Goal: Task Accomplishment & Management: Use online tool/utility

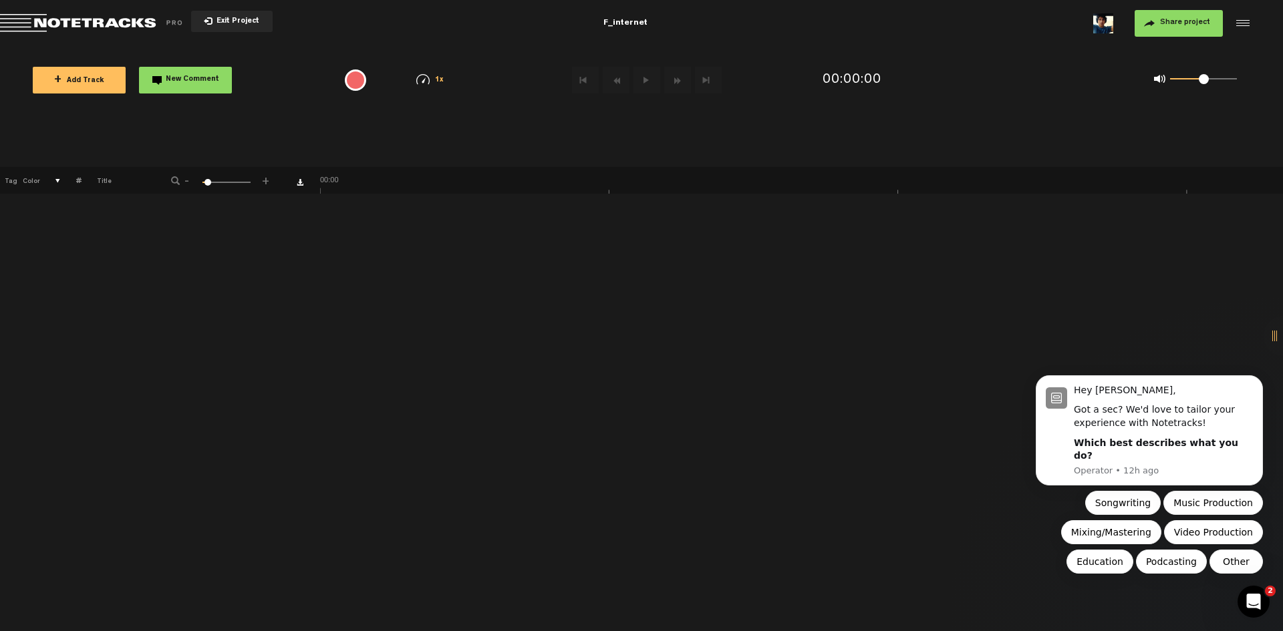
click at [100, 87] on button "+ Add Track" at bounding box center [79, 80] width 93 height 27
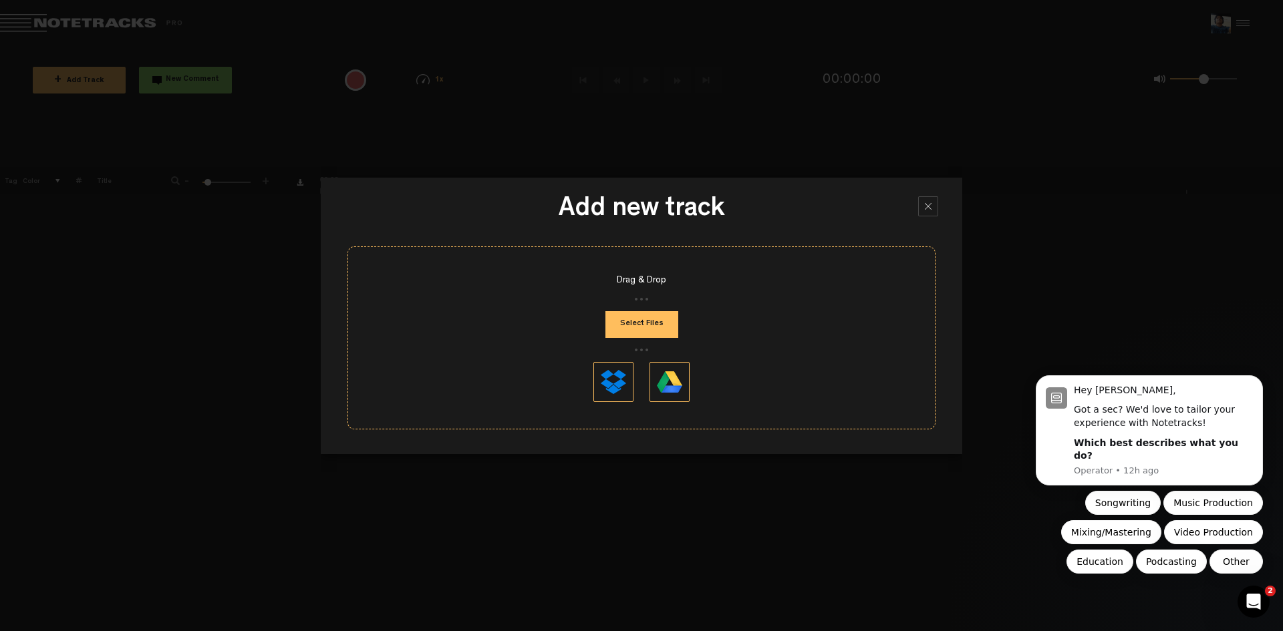
click at [637, 327] on button "Select Files" at bounding box center [641, 324] width 73 height 27
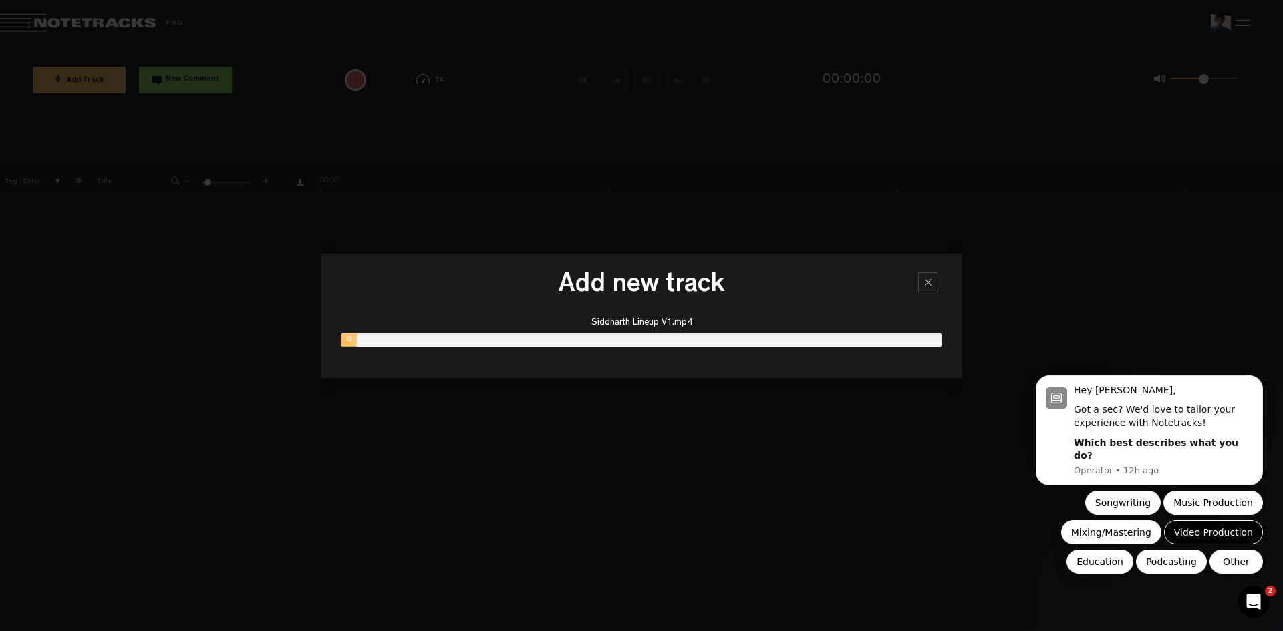
click at [1223, 530] on button "Video Production" at bounding box center [1213, 532] width 99 height 24
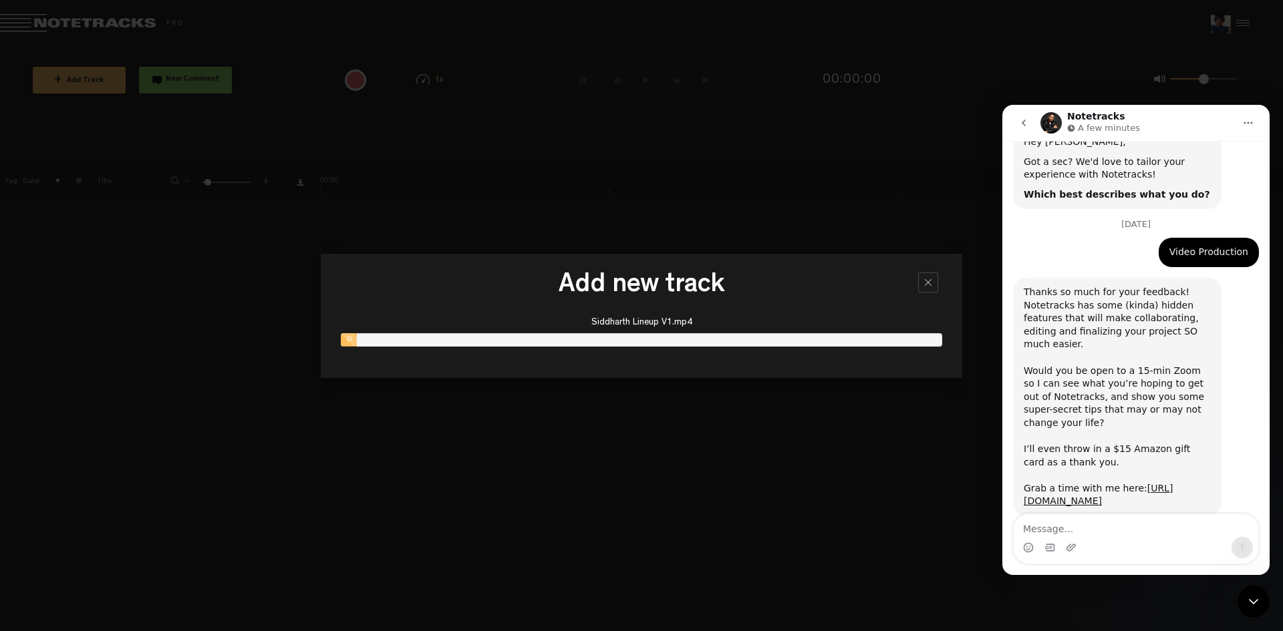
scroll to position [86, 0]
click at [1025, 124] on icon "go back" at bounding box center [1023, 123] width 11 height 11
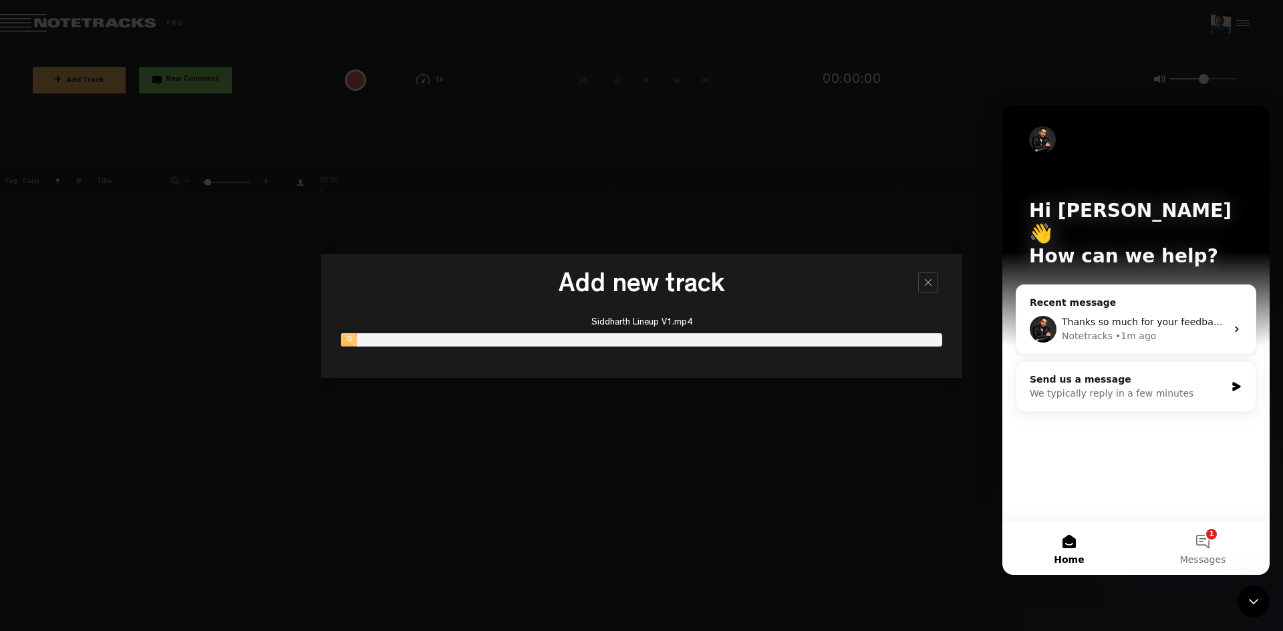
scroll to position [0, 0]
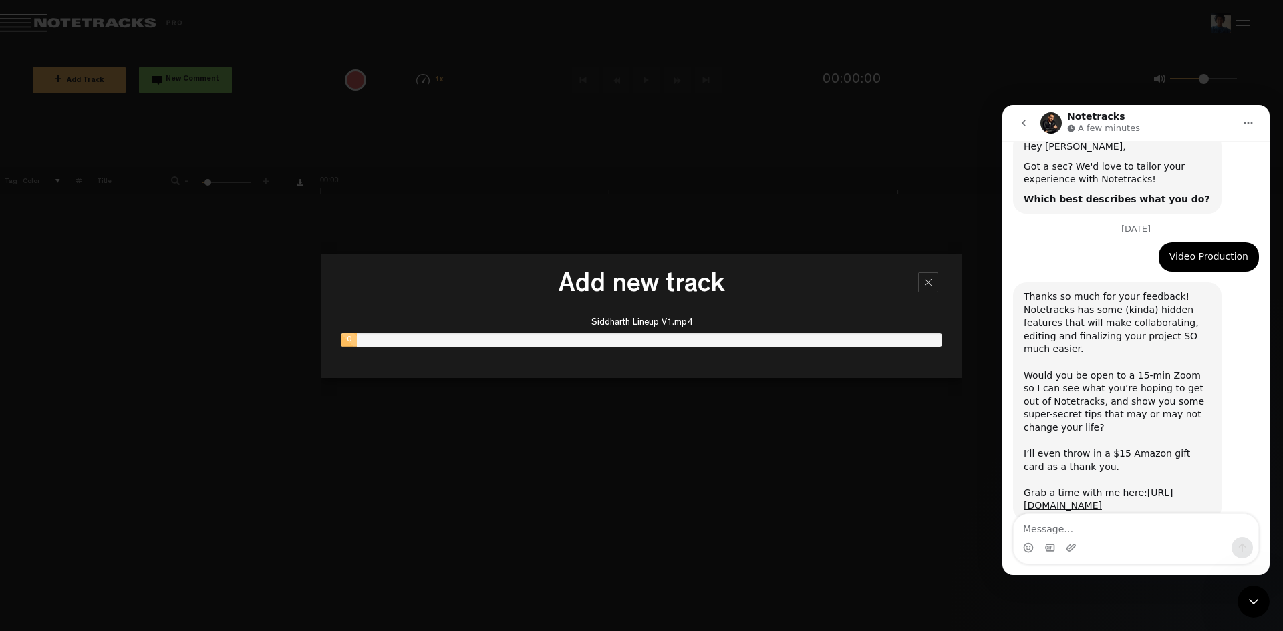
scroll to position [86, 0]
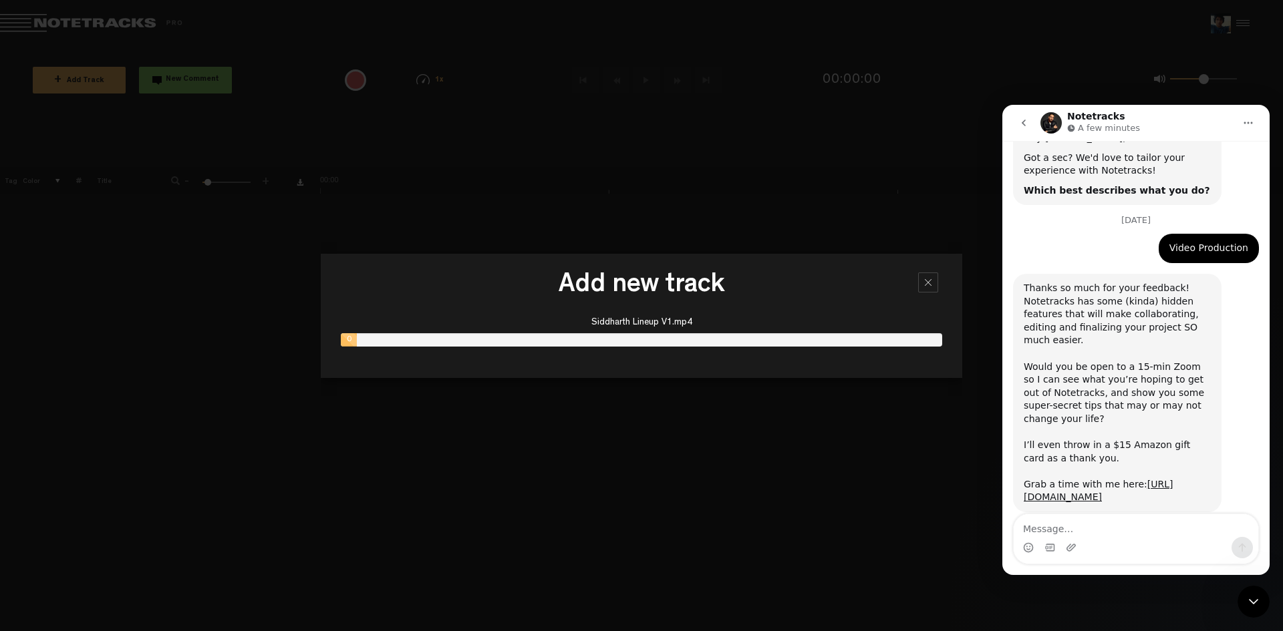
click at [1021, 122] on icon "go back" at bounding box center [1023, 123] width 11 height 11
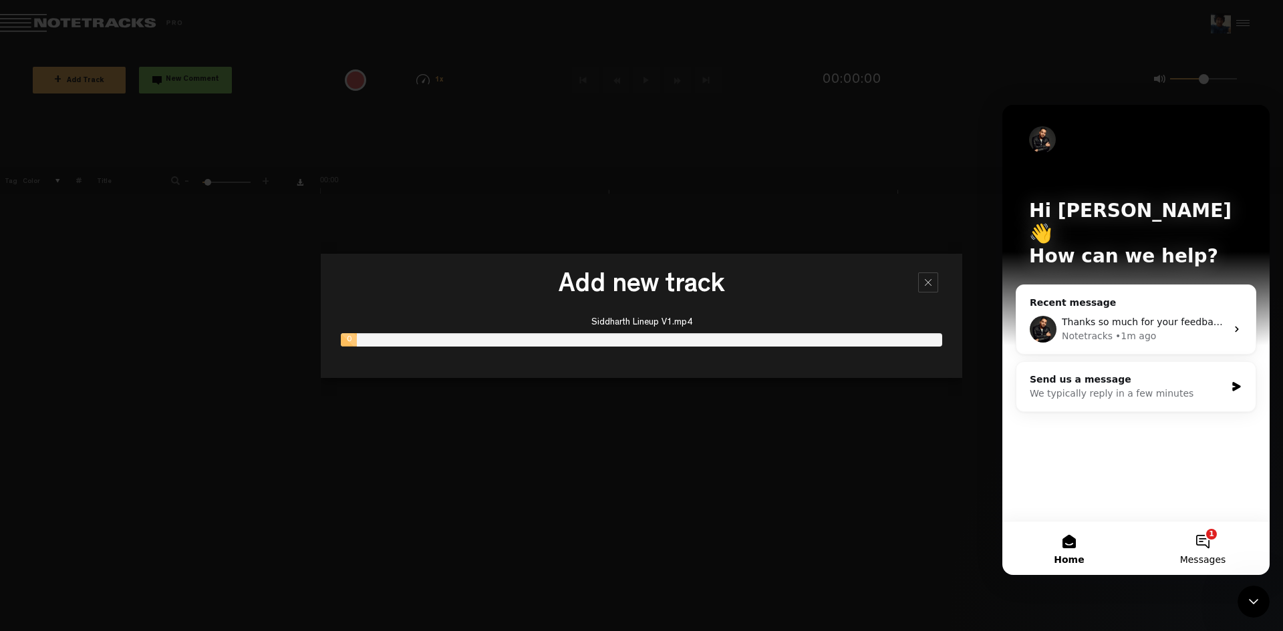
click at [1207, 546] on button "1 Messages" at bounding box center [1203, 548] width 134 height 53
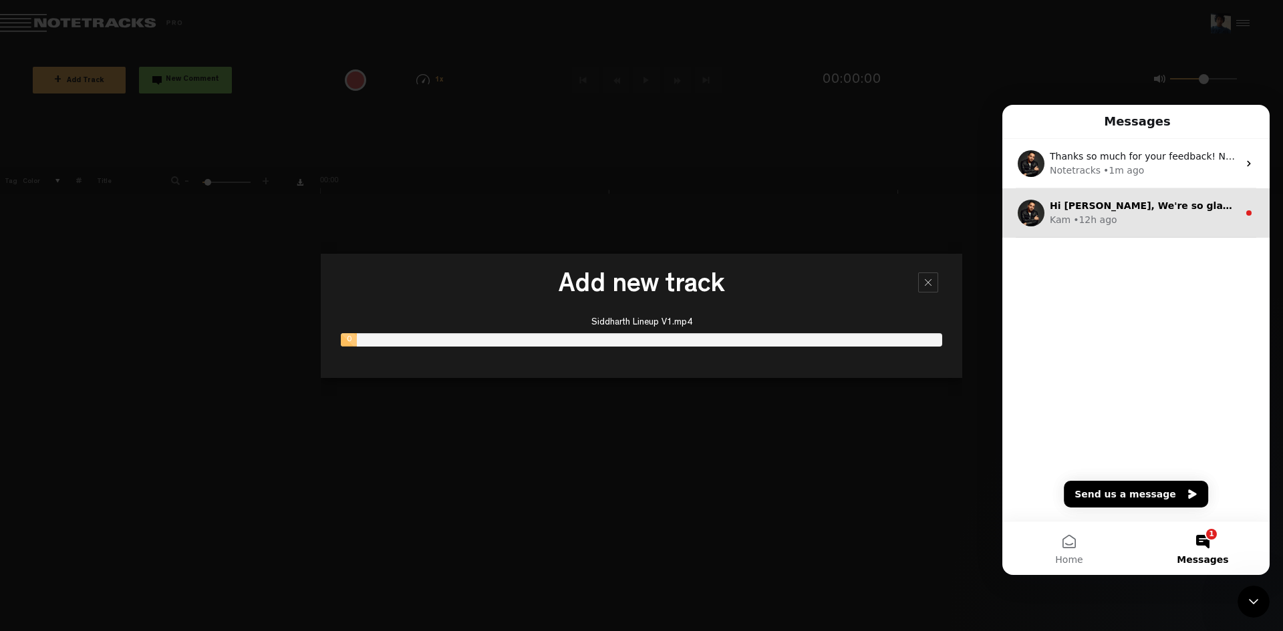
click at [1144, 228] on div "Hi [PERSON_NAME], We're so glad you're here! Here's a quick video to help you g…" at bounding box center [1135, 212] width 267 height 49
